Goal: Transaction & Acquisition: Purchase product/service

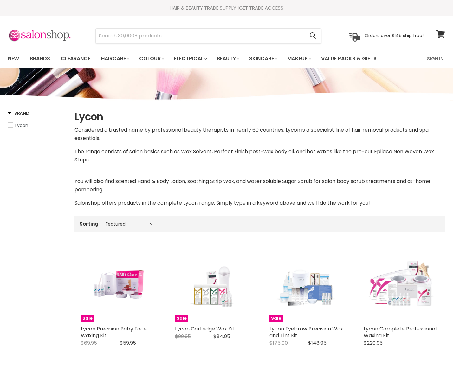
select select "manual"
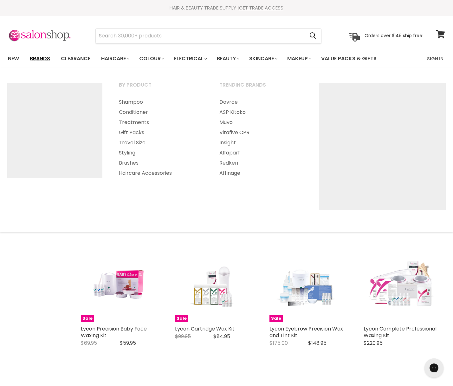
click at [42, 61] on link "Brands" at bounding box center [40, 58] width 30 height 13
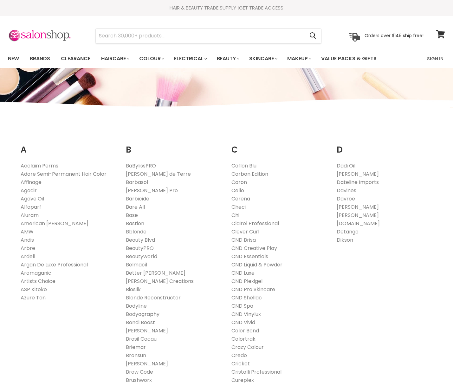
scroll to position [533, 0]
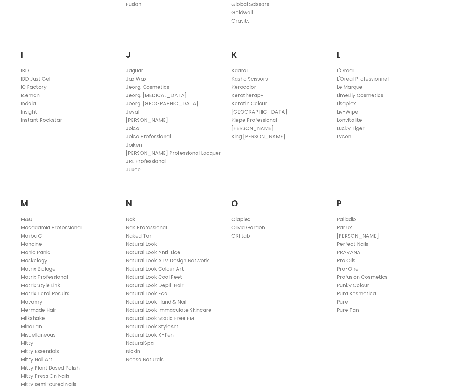
click at [137, 169] on link "Juuce" at bounding box center [133, 169] width 15 height 7
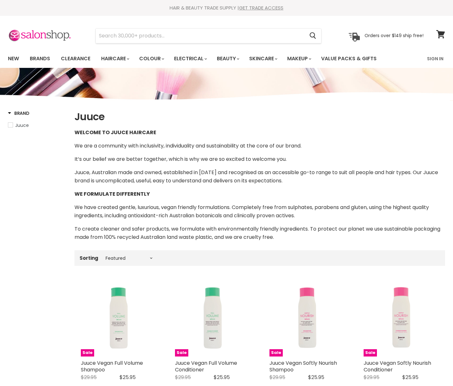
select select "manual"
click at [16, 52] on link "New" at bounding box center [13, 58] width 21 height 13
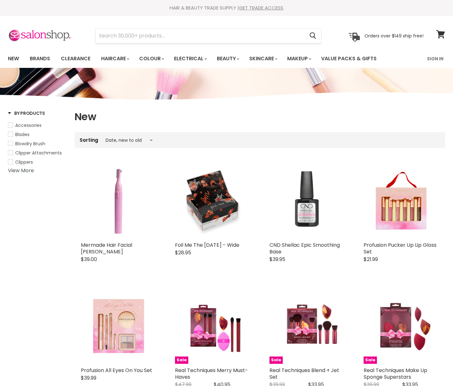
select select "created-descending"
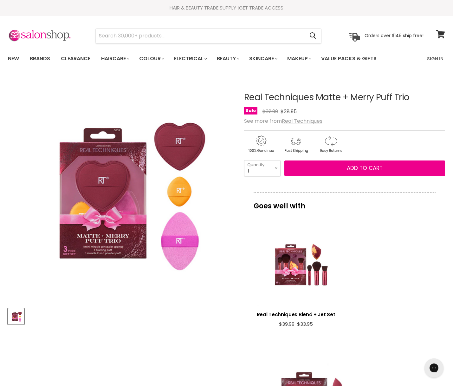
drag, startPoint x: 424, startPoint y: 215, endPoint x: 369, endPoint y: 216, distance: 55.5
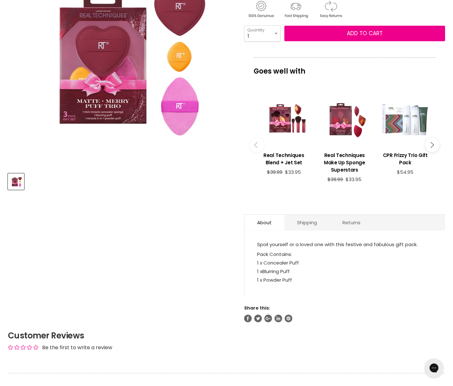
scroll to position [152, 0]
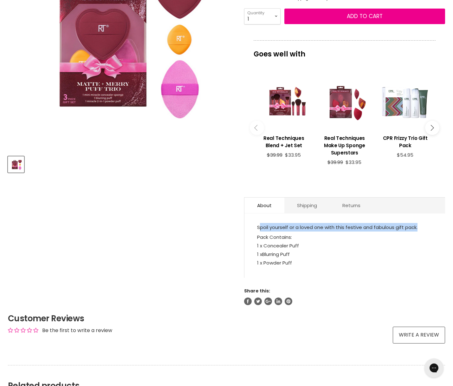
drag, startPoint x: 418, startPoint y: 226, endPoint x: 260, endPoint y: 228, distance: 157.9
click at [260, 228] on p "Spoil yourself or a loved one with this festive and fabulous gift pack." at bounding box center [344, 228] width 175 height 10
drag, startPoint x: 293, startPoint y: 262, endPoint x: 256, endPoint y: 230, distance: 48.8
click at [256, 230] on div "Spoil yourself or a loved one with this festive and fabulous gift pack. Pack Co…" at bounding box center [344, 249] width 201 height 58
copy div "Spoil yourself or a loved one with this festive and fabulous gift pack. Pack Co…"
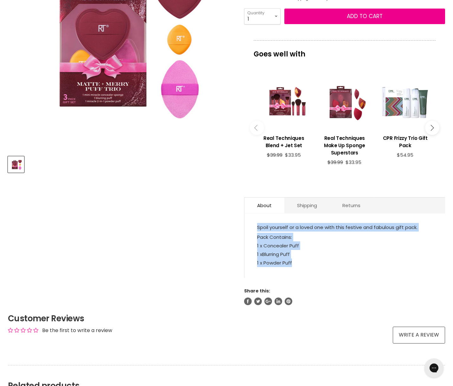
scroll to position [0, 0]
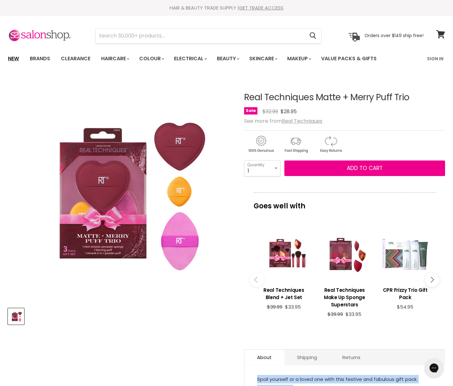
click at [14, 60] on link "New" at bounding box center [13, 58] width 21 height 13
